Goal: Information Seeking & Learning: Learn about a topic

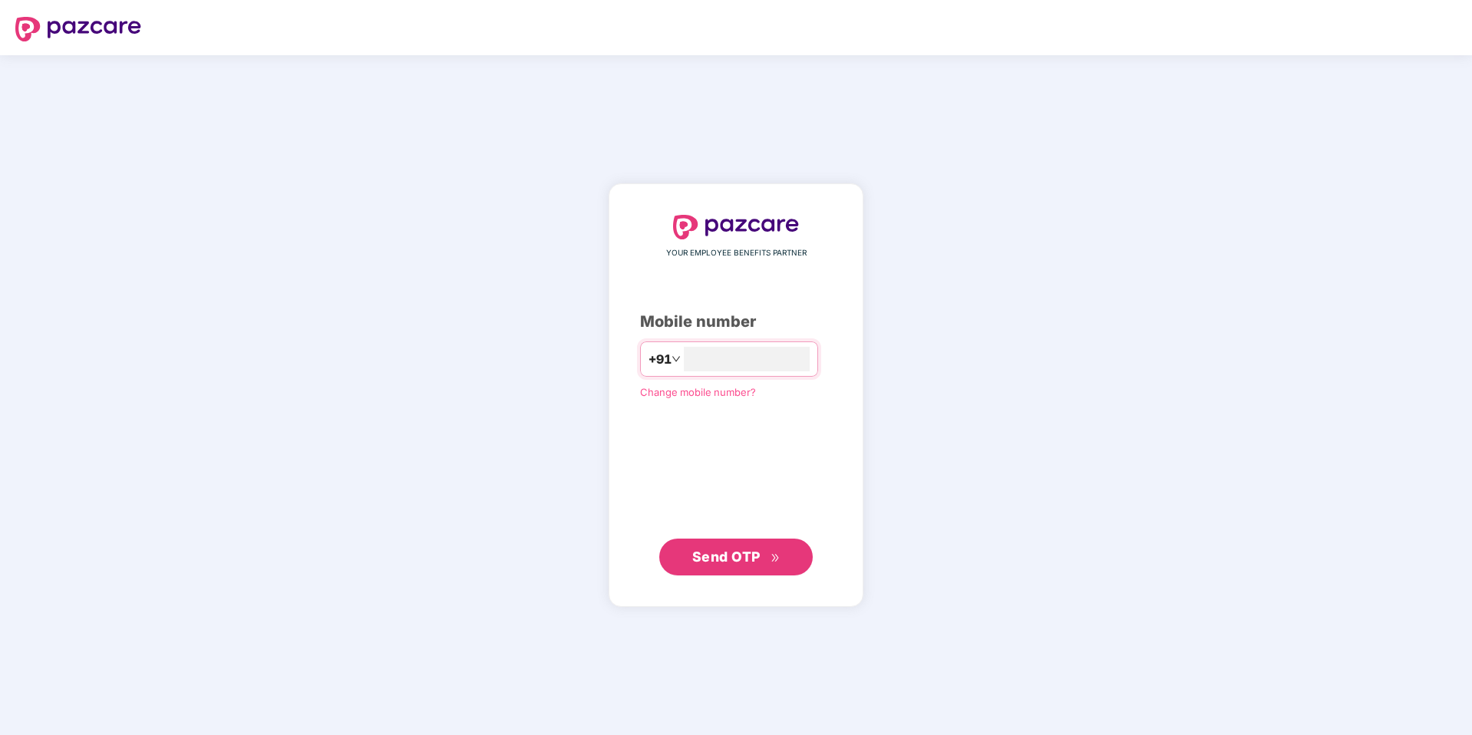
type input "**********"
click at [800, 541] on button "Send OTP" at bounding box center [735, 557] width 153 height 37
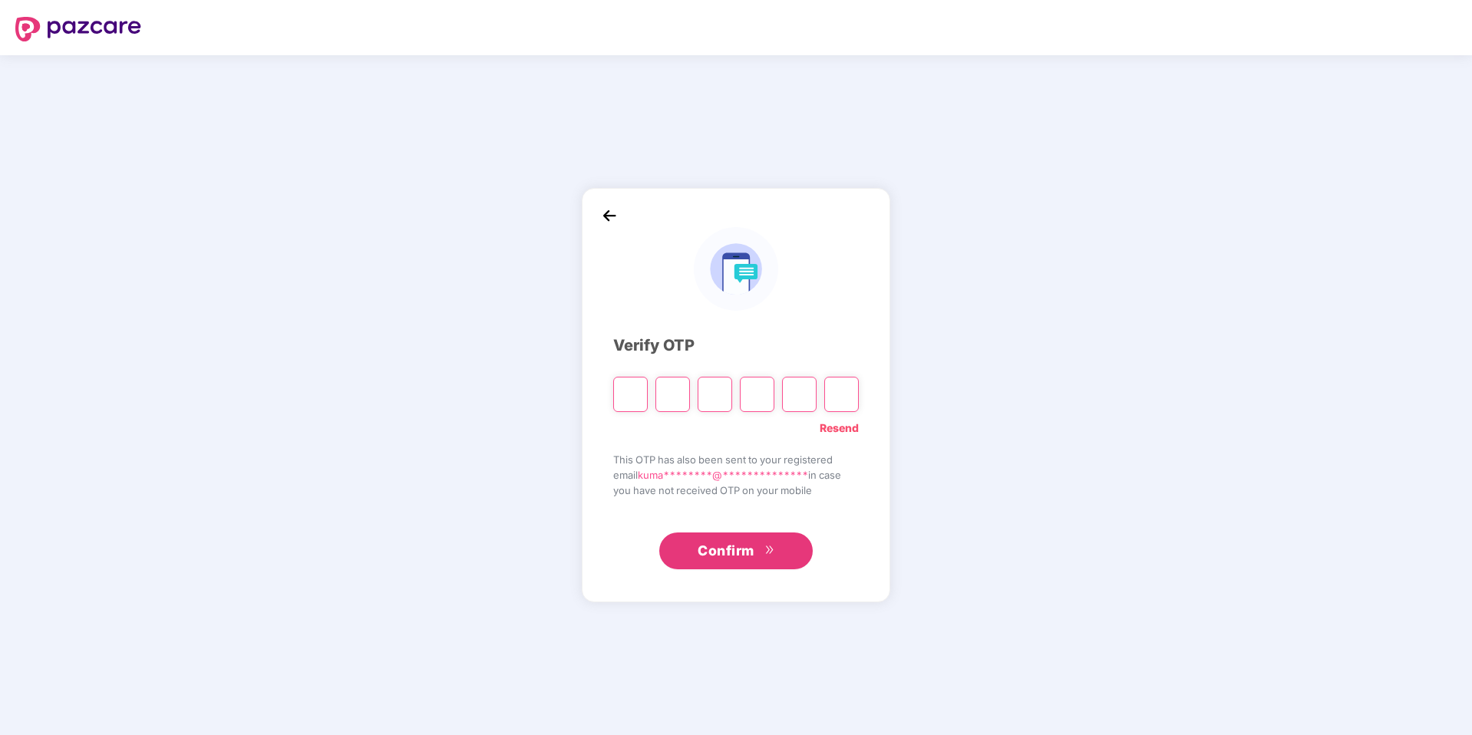
type input "*"
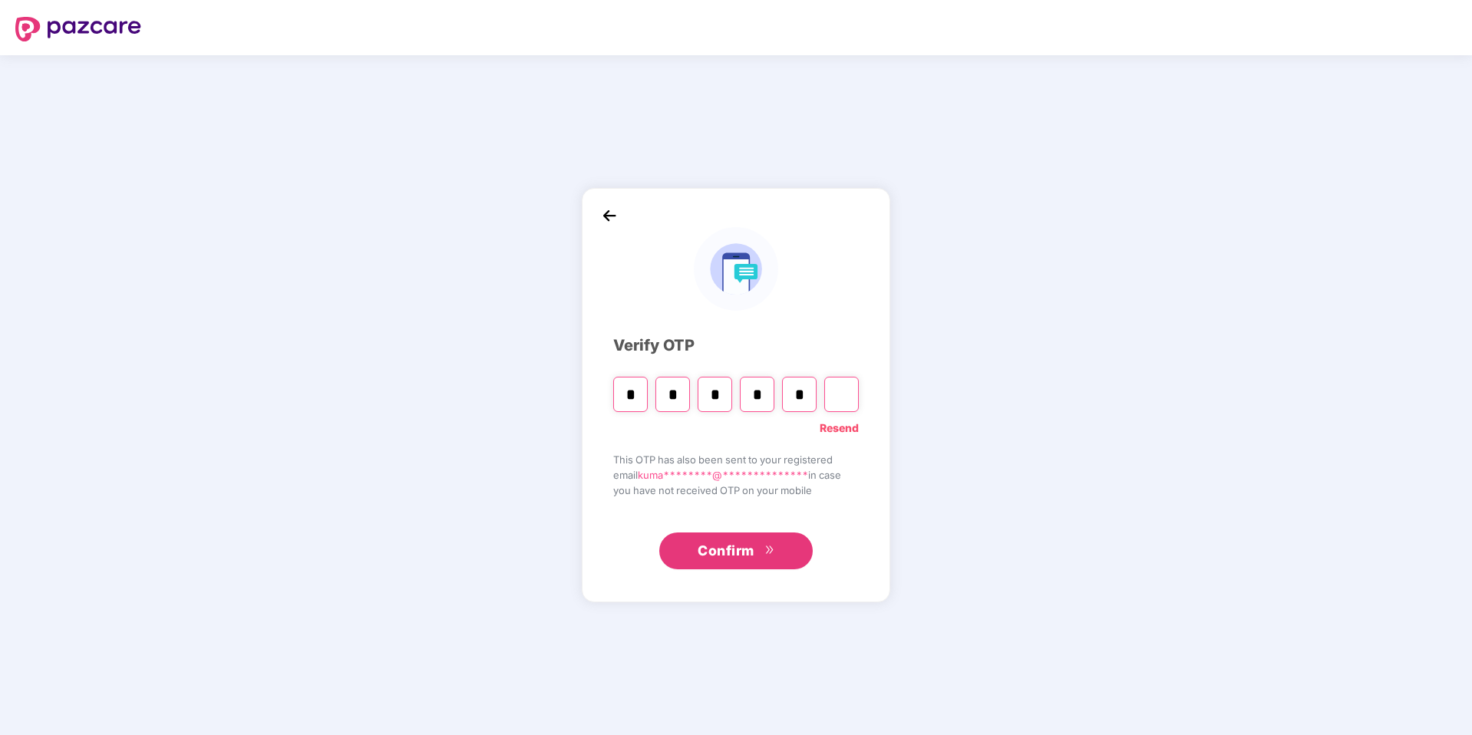
type input "*"
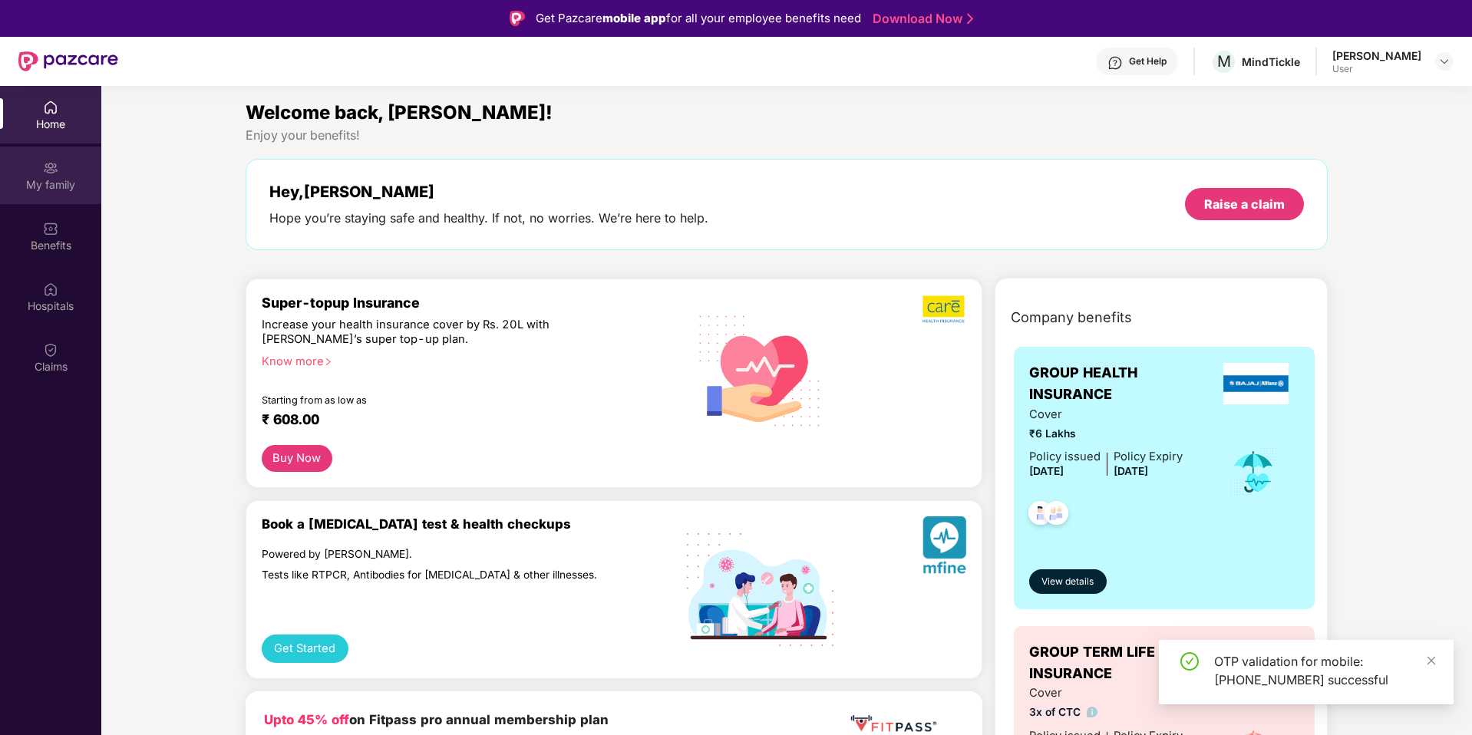
click at [61, 199] on div "My family" at bounding box center [50, 176] width 101 height 58
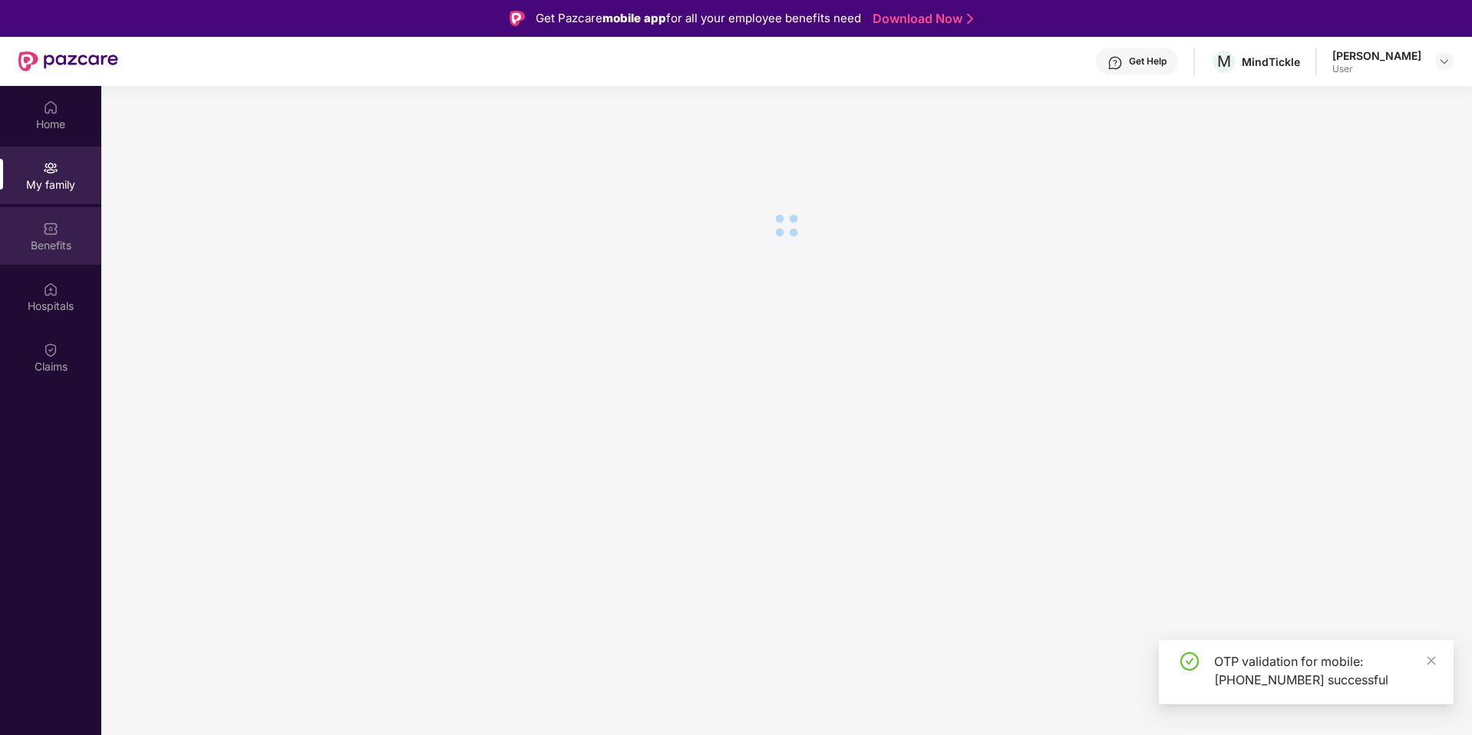
click at [61, 241] on div "Benefits" at bounding box center [50, 245] width 101 height 15
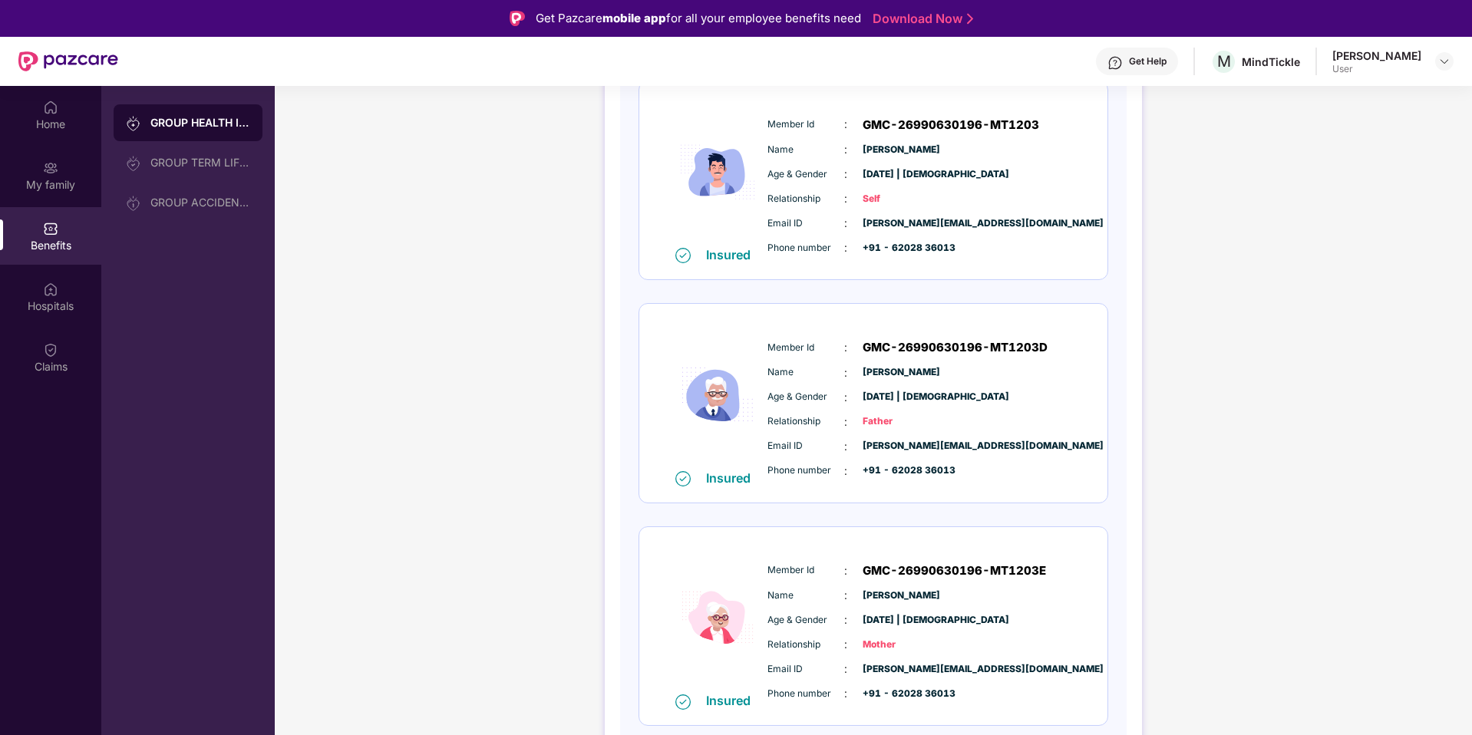
scroll to position [86, 0]
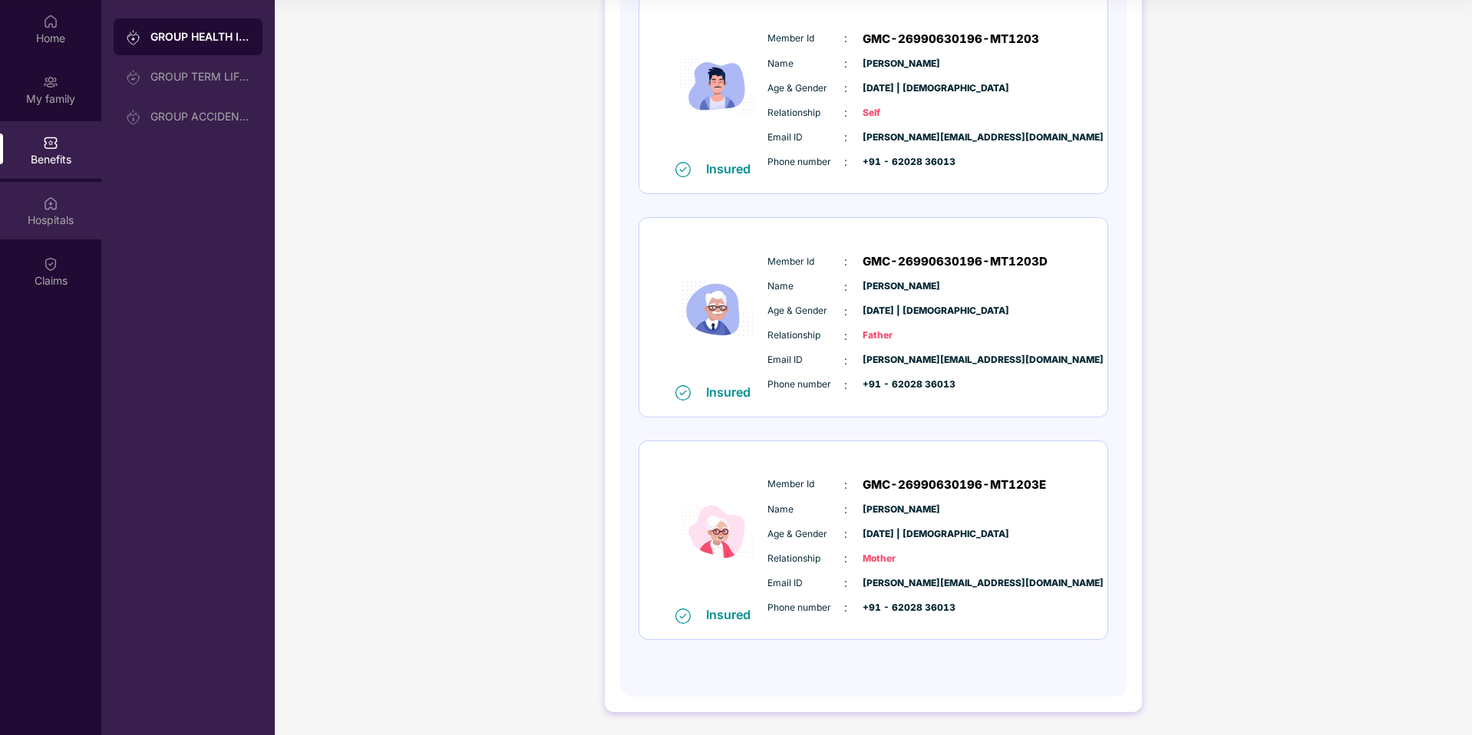
click at [51, 209] on img at bounding box center [50, 203] width 15 height 15
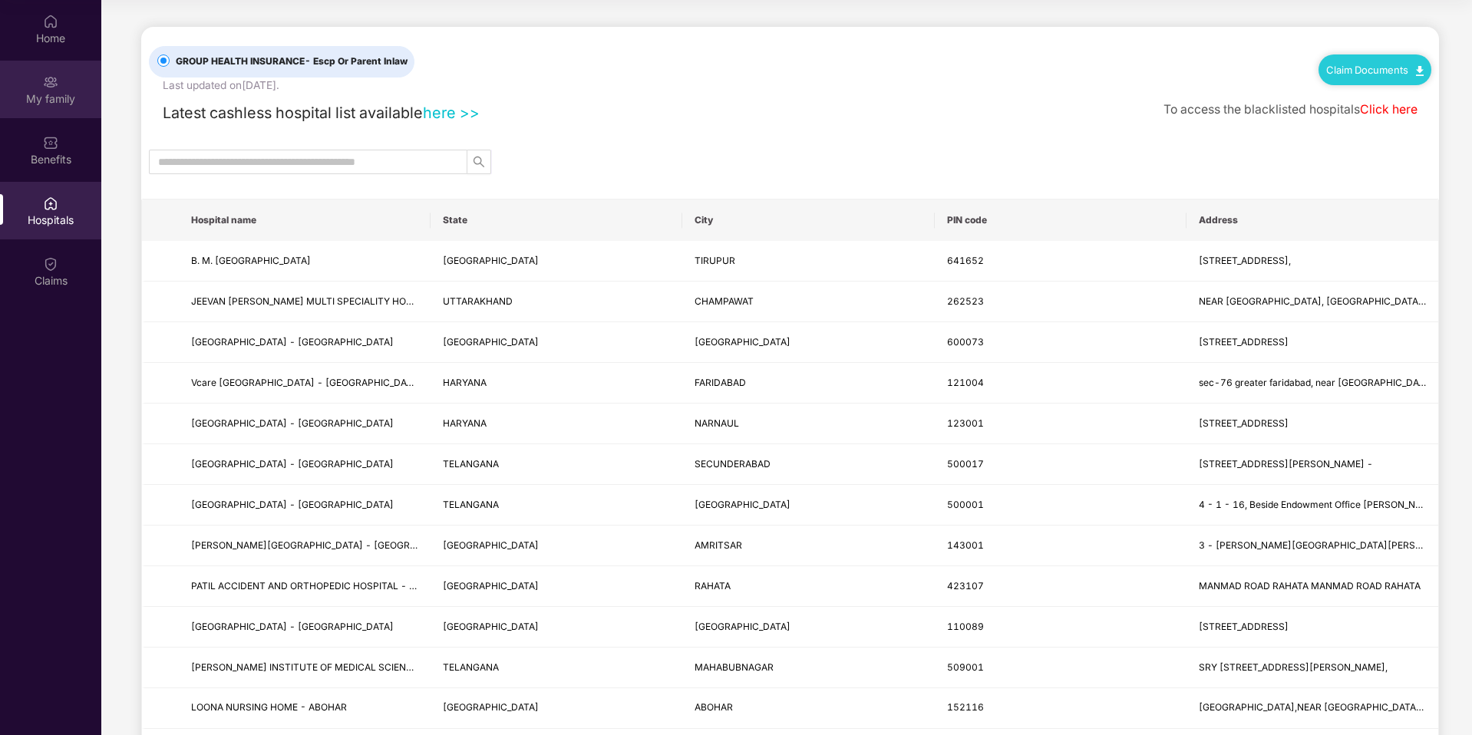
click at [54, 107] on div "My family" at bounding box center [50, 90] width 101 height 58
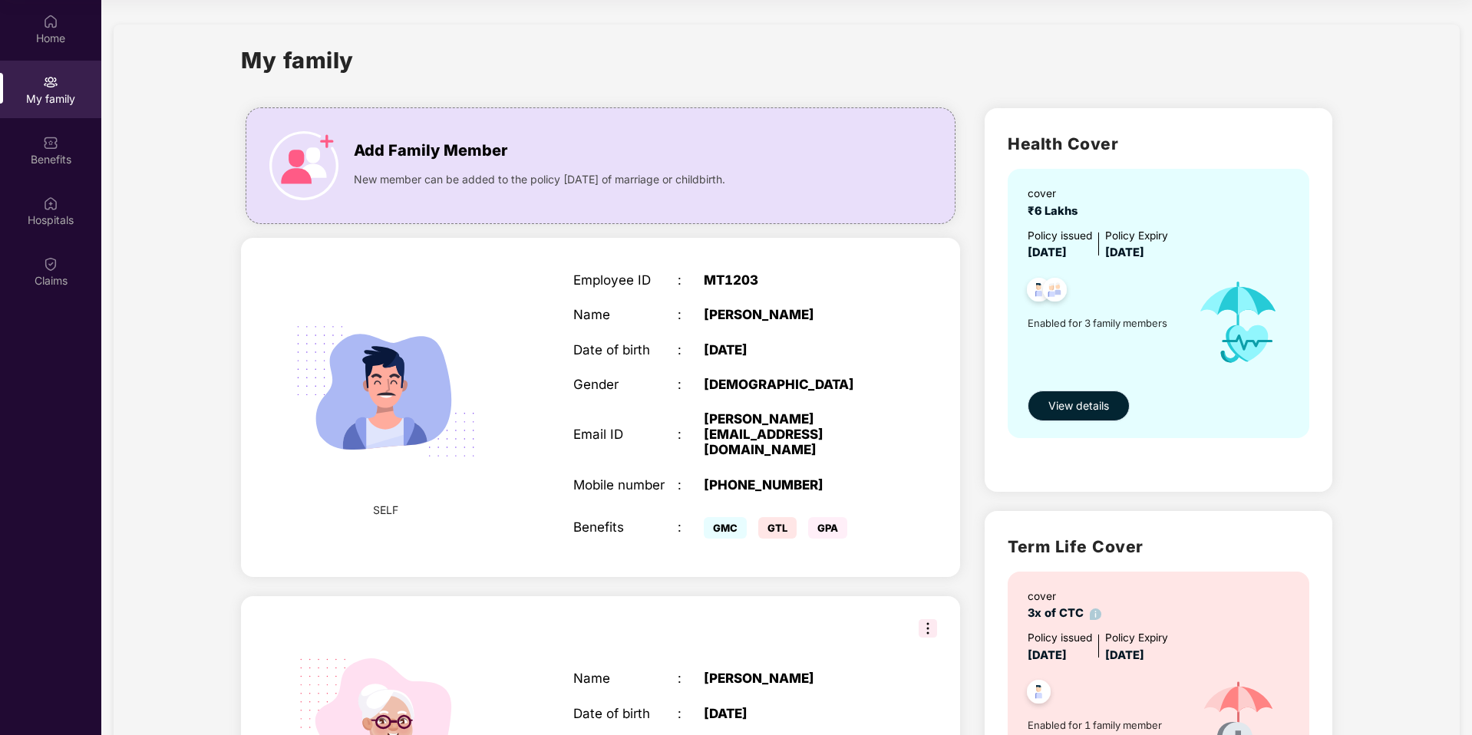
click at [1085, 418] on button "View details" at bounding box center [1078, 406] width 102 height 31
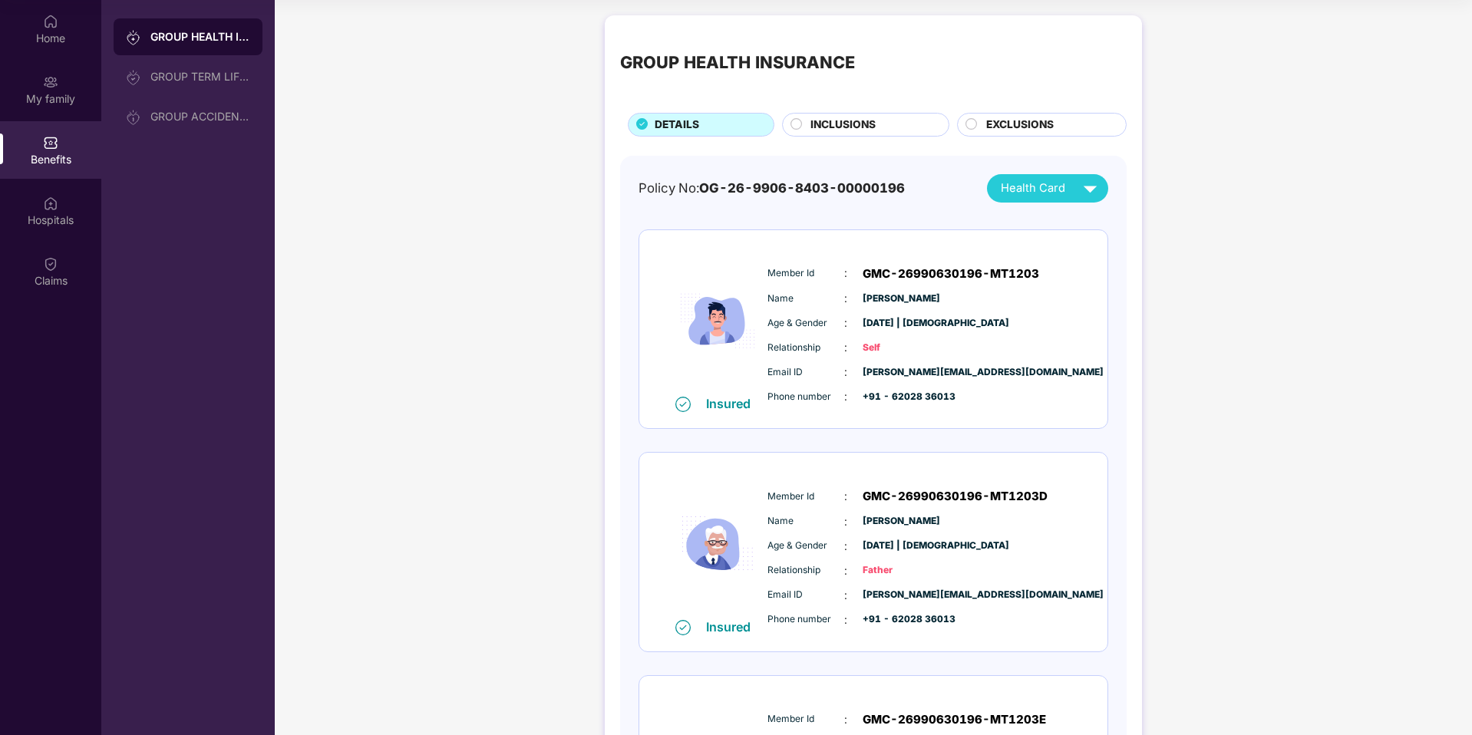
click at [851, 127] on span "INCLUSIONS" at bounding box center [842, 125] width 65 height 17
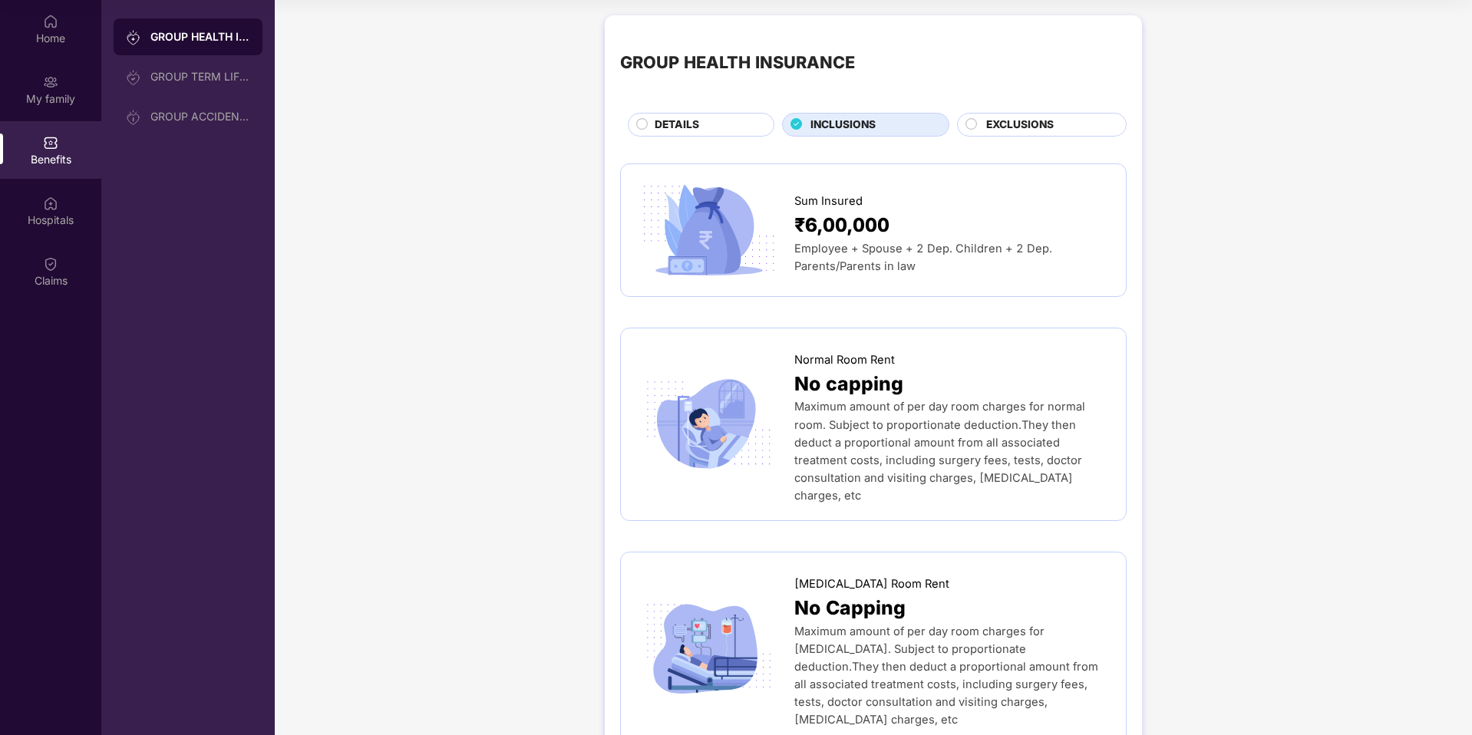
click at [1070, 133] on div "EXCLUSIONS" at bounding box center [1048, 126] width 140 height 19
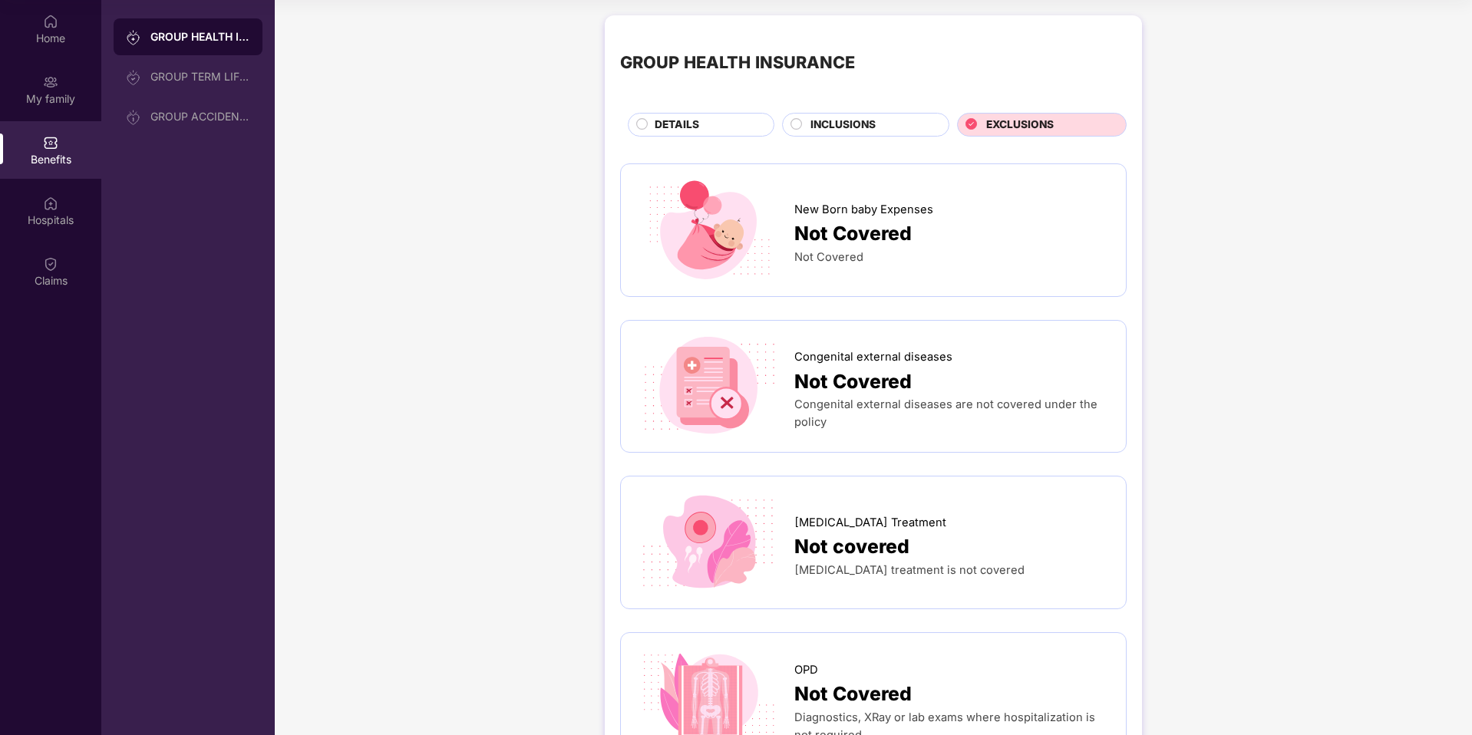
click at [697, 128] on span "DETAILS" at bounding box center [676, 125] width 44 height 17
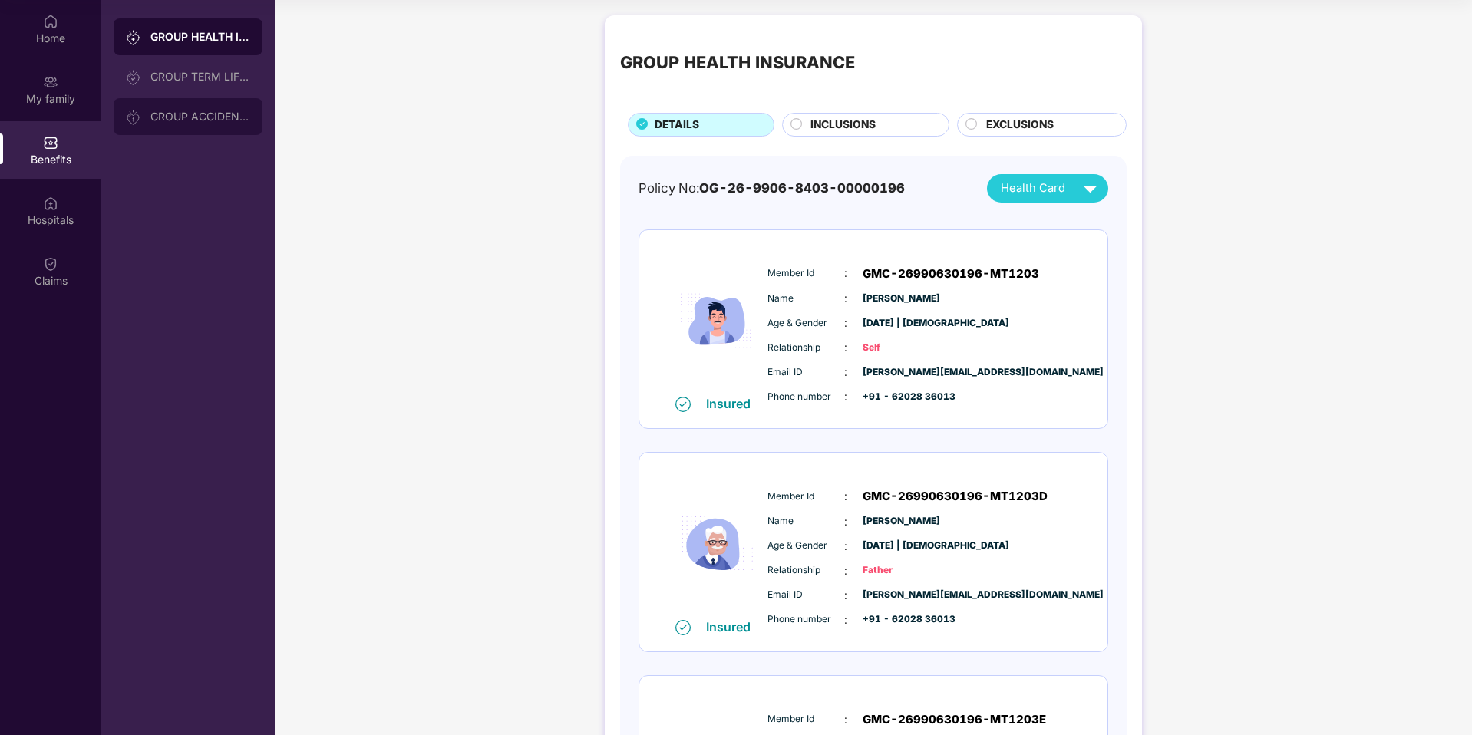
click at [196, 117] on div "GROUP ACCIDENTAL INSURANCE" at bounding box center [200, 116] width 100 height 12
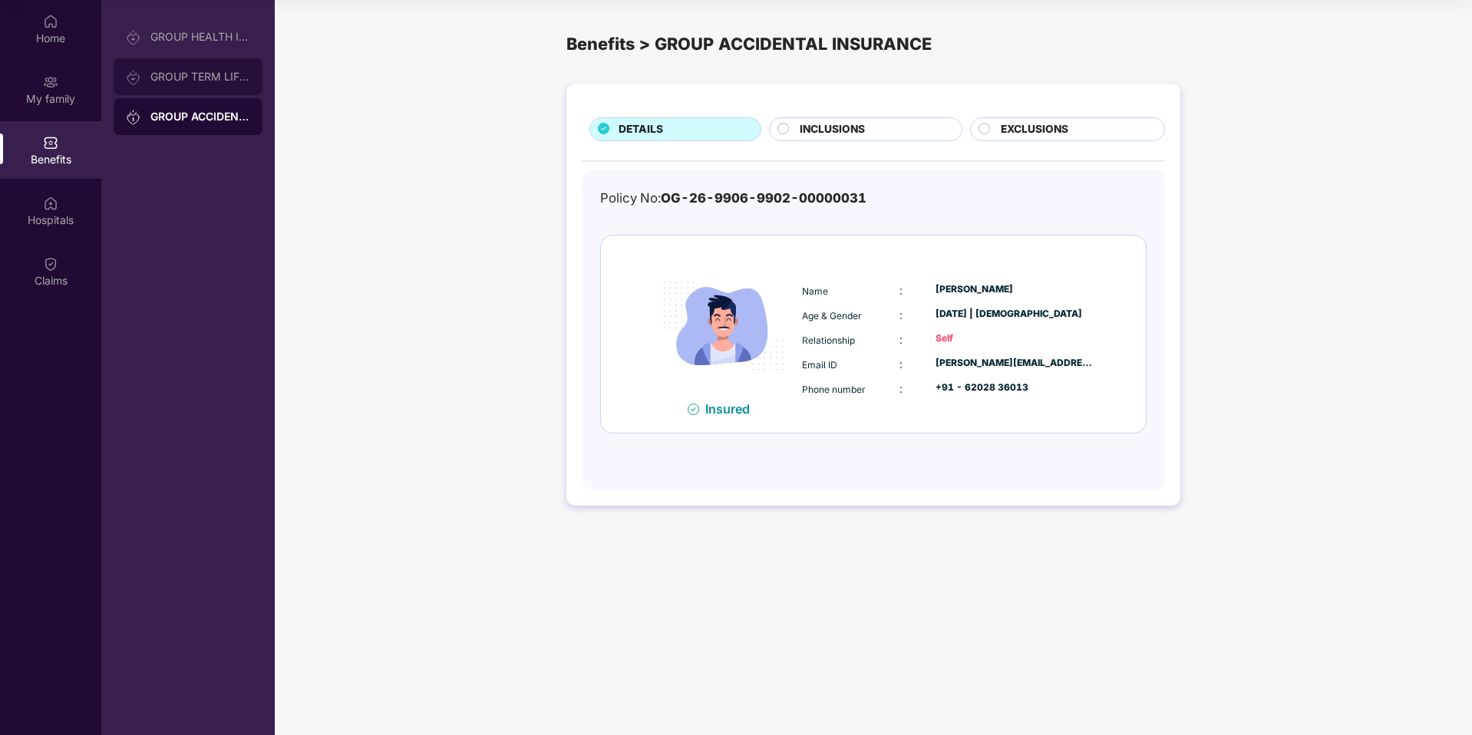
click at [196, 77] on div "GROUP TERM LIFE INSURANCE" at bounding box center [200, 77] width 100 height 12
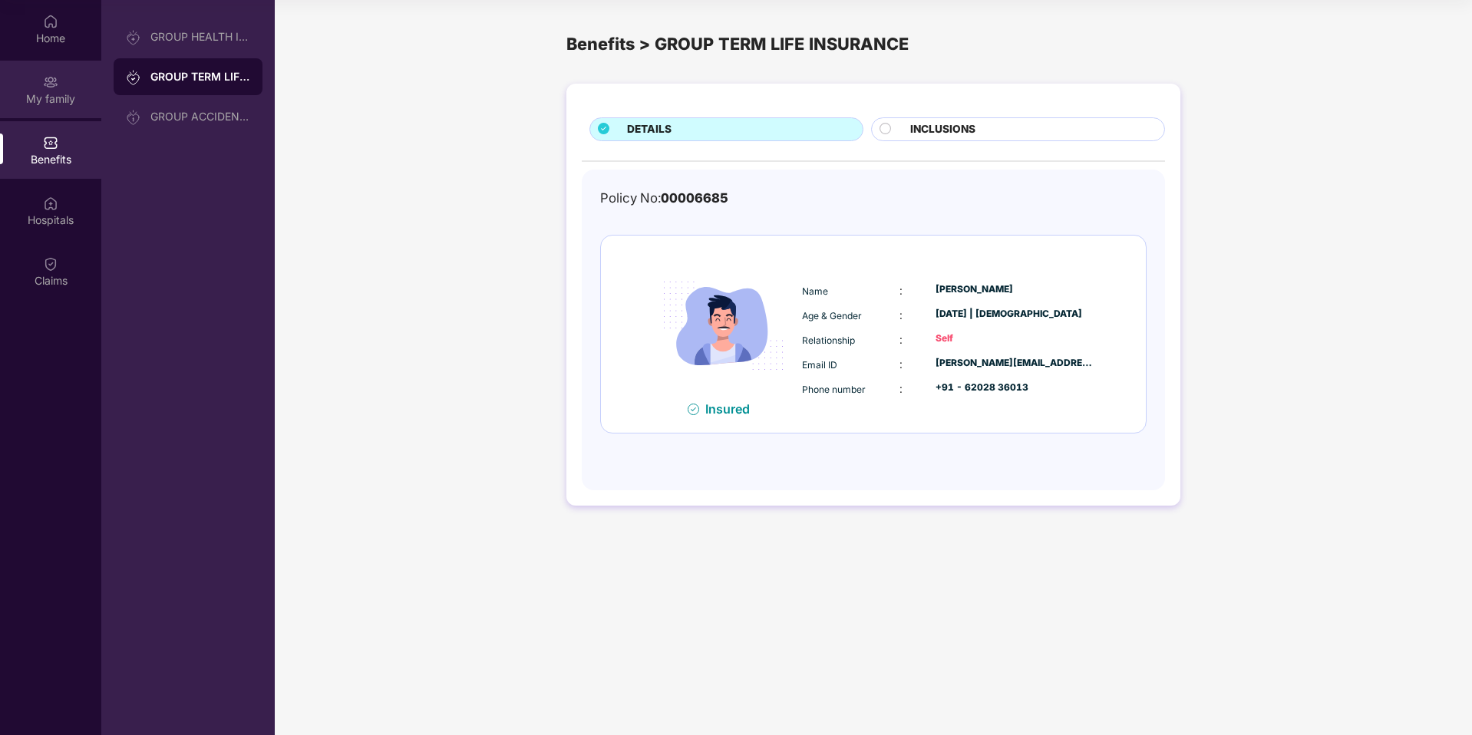
click at [43, 81] on img at bounding box center [50, 81] width 15 height 15
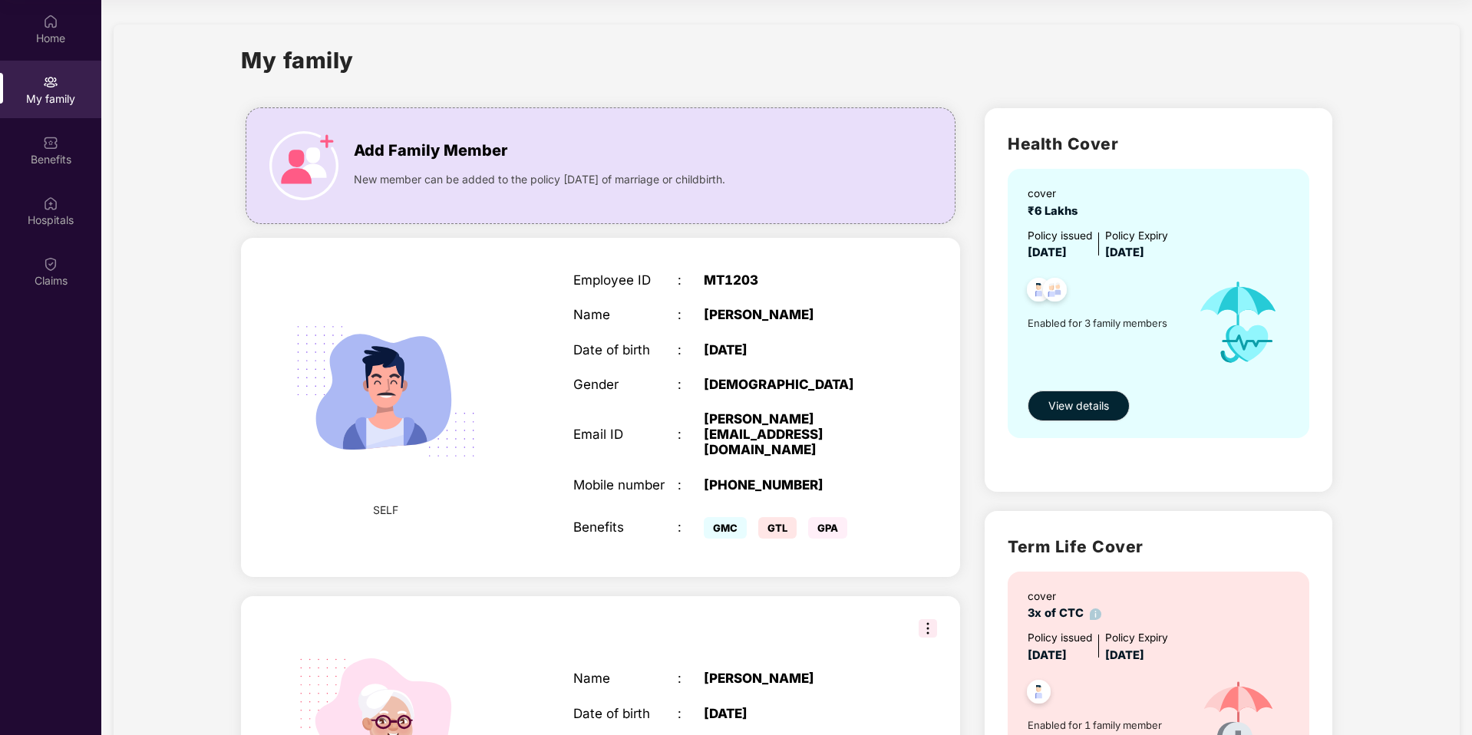
scroll to position [624, 0]
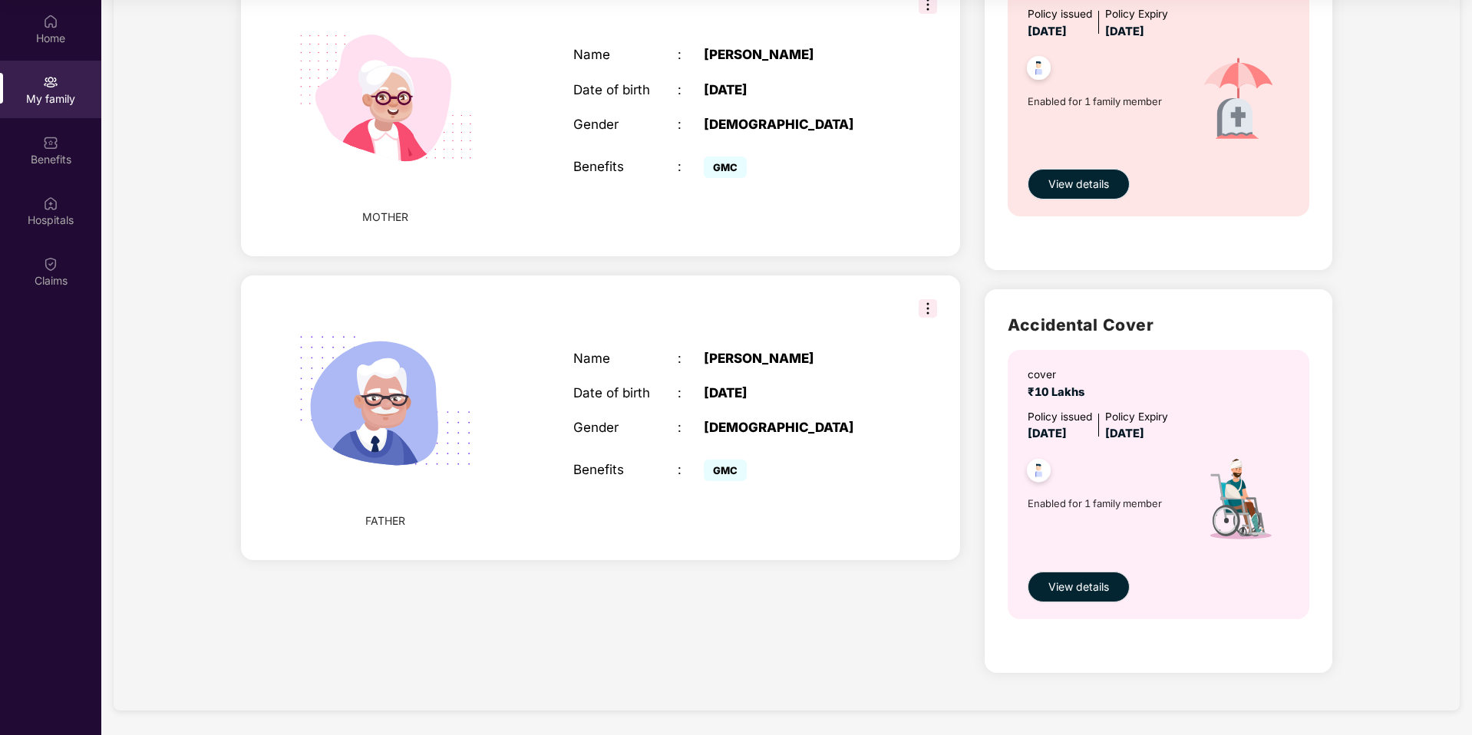
click at [1096, 176] on span "View details" at bounding box center [1078, 184] width 61 height 17
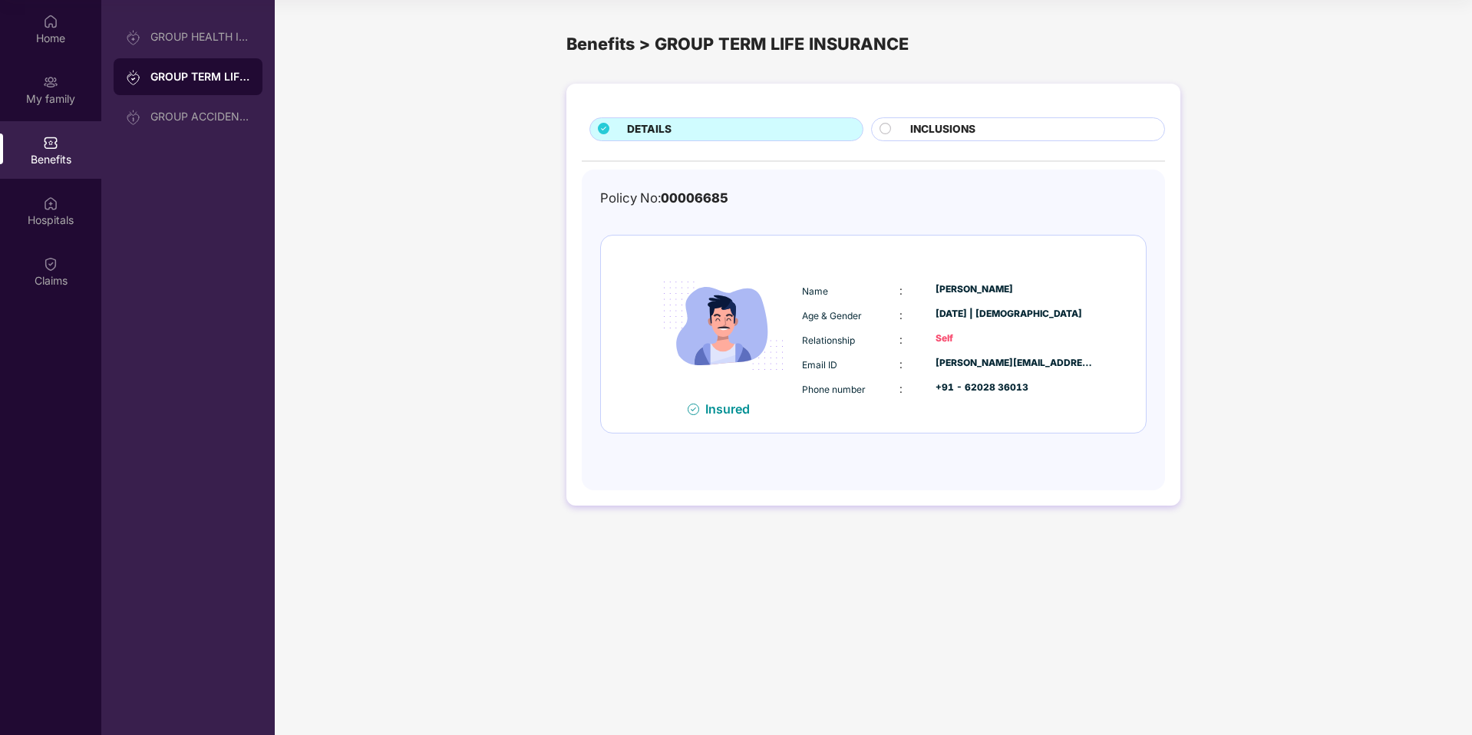
click at [1007, 135] on div "INCLUSIONS" at bounding box center [1029, 130] width 254 height 19
